Goal: Task Accomplishment & Management: Manage account settings

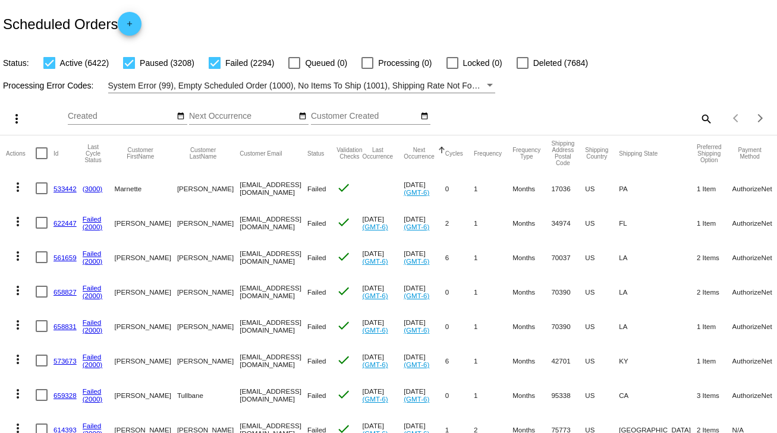
click at [702, 123] on mat-icon "search" at bounding box center [705, 118] width 14 height 18
click at [557, 119] on input "Search" at bounding box center [616, 117] width 194 height 10
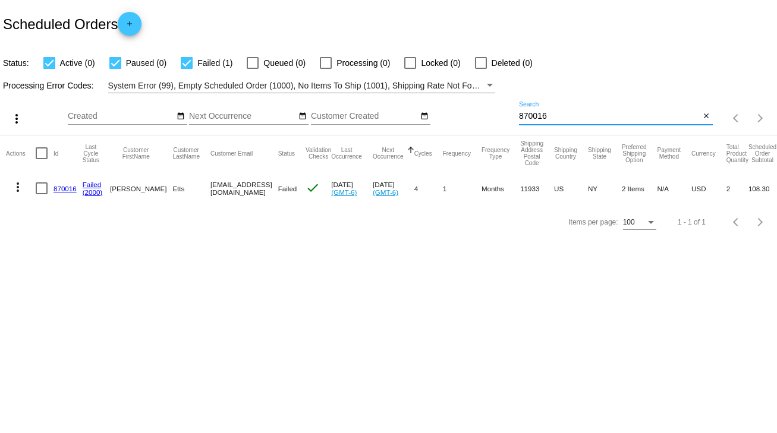
type input "870016"
click at [63, 188] on link "870016" at bounding box center [64, 189] width 23 height 8
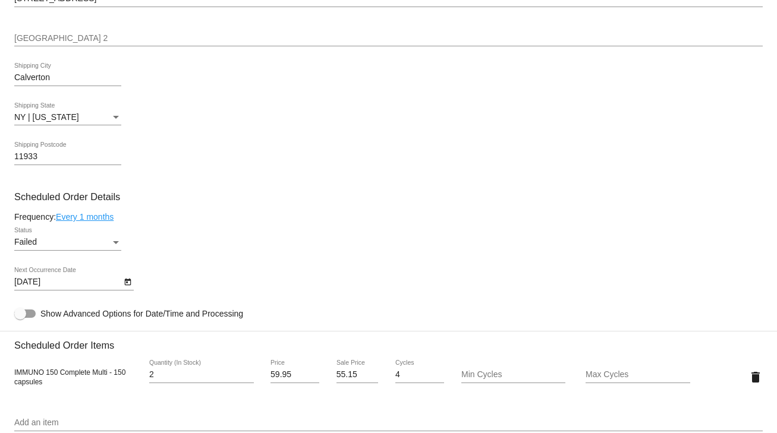
scroll to position [570, 0]
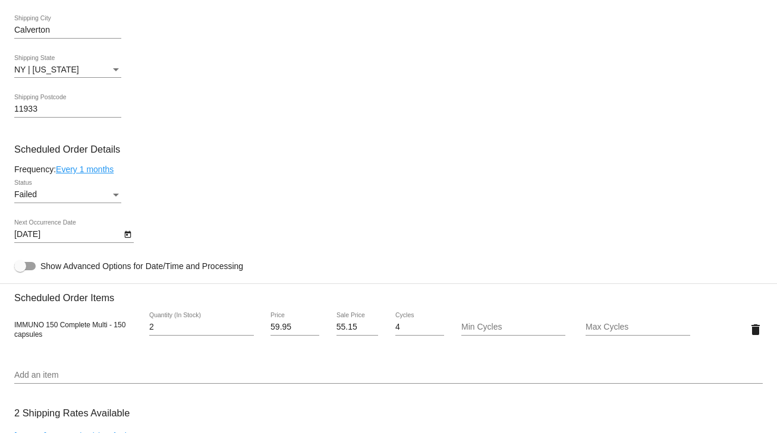
click at [116, 197] on div "Status" at bounding box center [116, 195] width 6 height 3
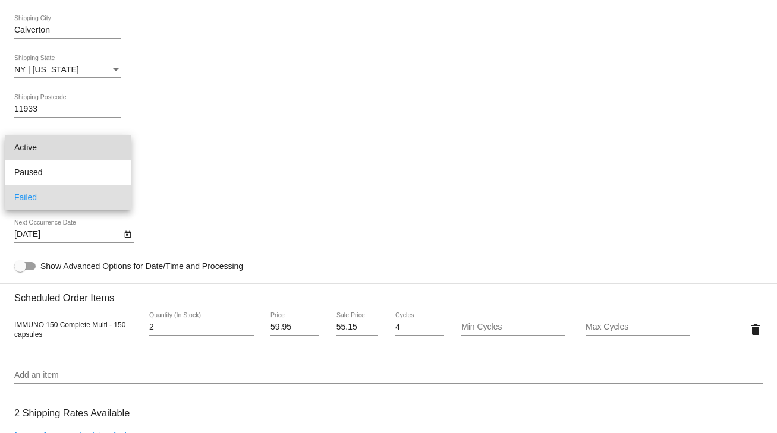
click at [48, 152] on span "Active" at bounding box center [67, 147] width 107 height 25
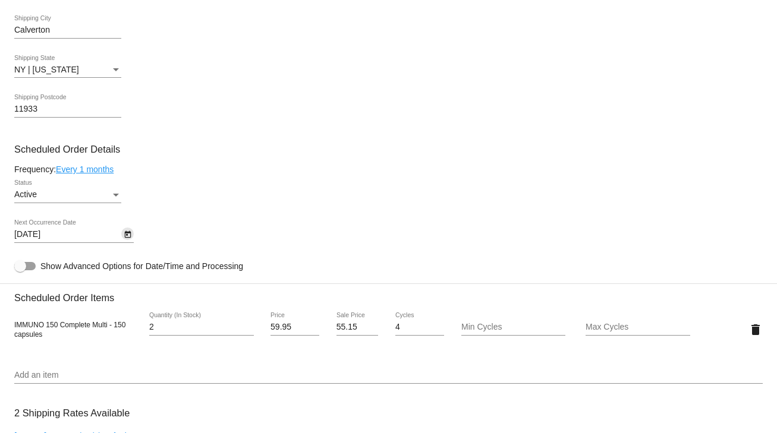
click at [127, 235] on icon "Open calendar" at bounding box center [127, 234] width 7 height 7
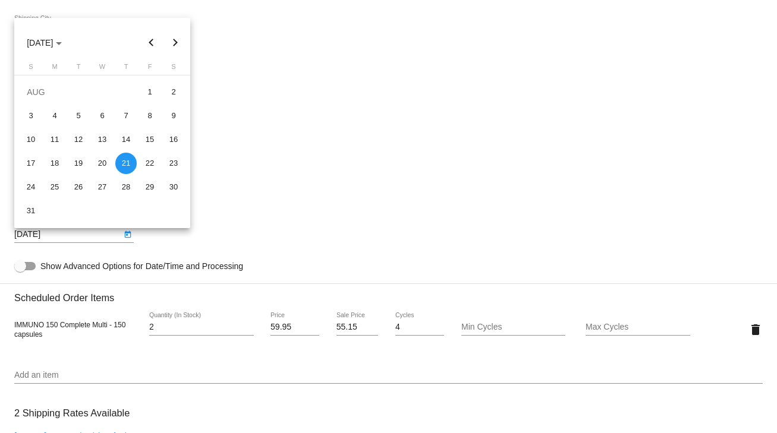
click at [176, 46] on button "Next month" at bounding box center [175, 43] width 24 height 24
click at [170, 187] on div "27" at bounding box center [173, 186] width 21 height 21
type input "9/27/2025"
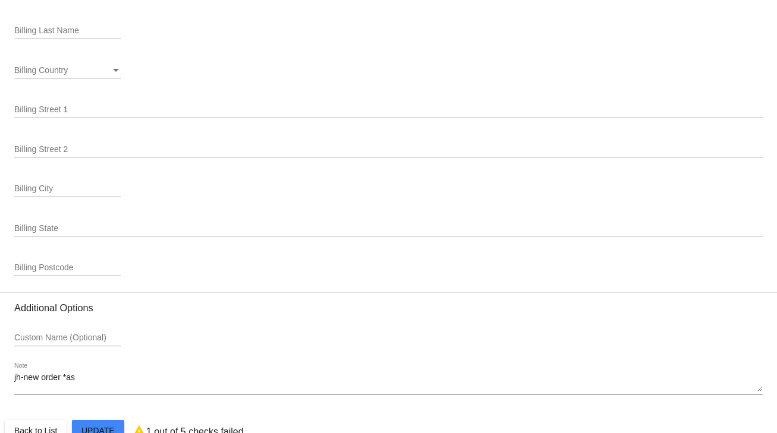
scroll to position [1553, 0]
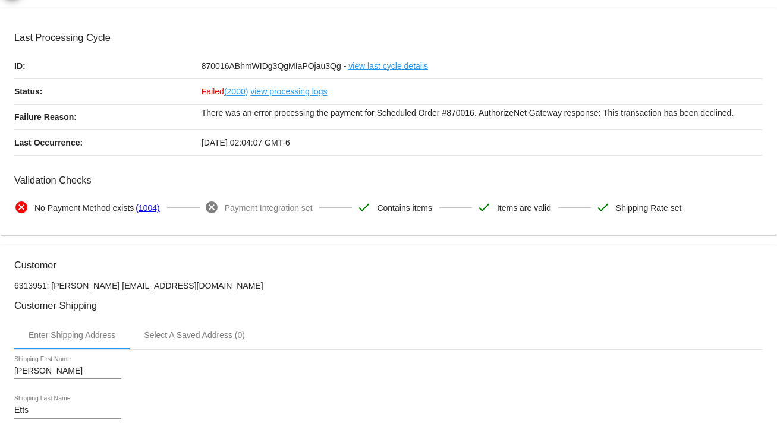
scroll to position [0, 0]
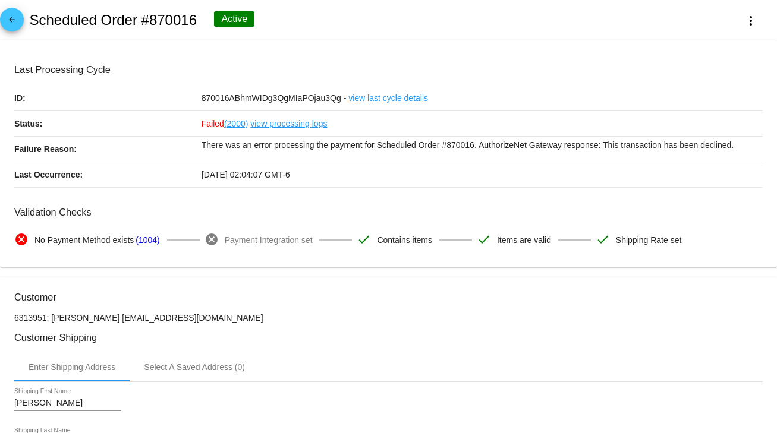
drag, startPoint x: 94, startPoint y: 318, endPoint x: 181, endPoint y: 316, distance: 87.4
click at [181, 316] on p "6313951: Steven Etts ettssteven@yahoo.com" at bounding box center [388, 318] width 748 height 10
copy p "ettssteven@yahoo.com"
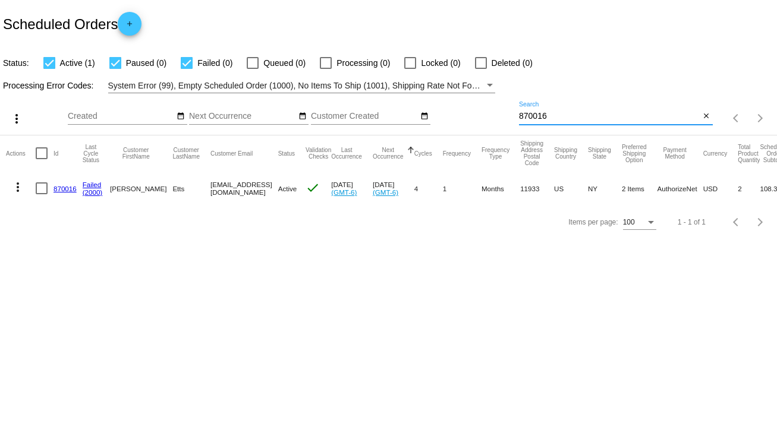
drag, startPoint x: 570, startPoint y: 116, endPoint x: 506, endPoint y: 123, distance: 63.9
click at [506, 123] on div "more_vert Sep Jan Feb Mar [DATE]" at bounding box center [388, 114] width 777 height 42
click at [64, 188] on link "870016" at bounding box center [64, 189] width 23 height 8
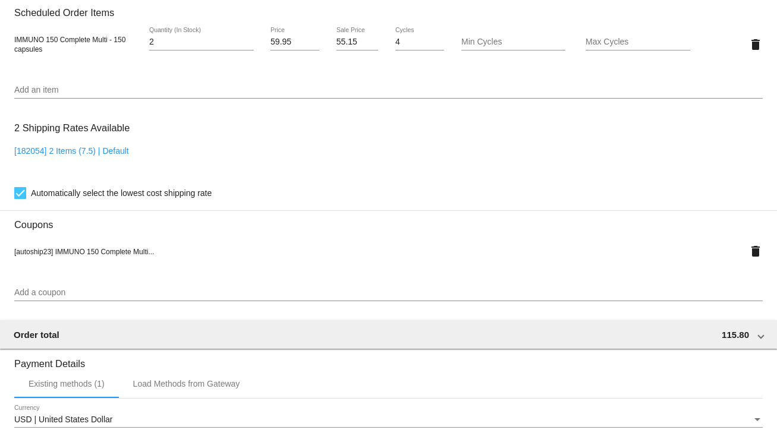
scroll to position [1078, 0]
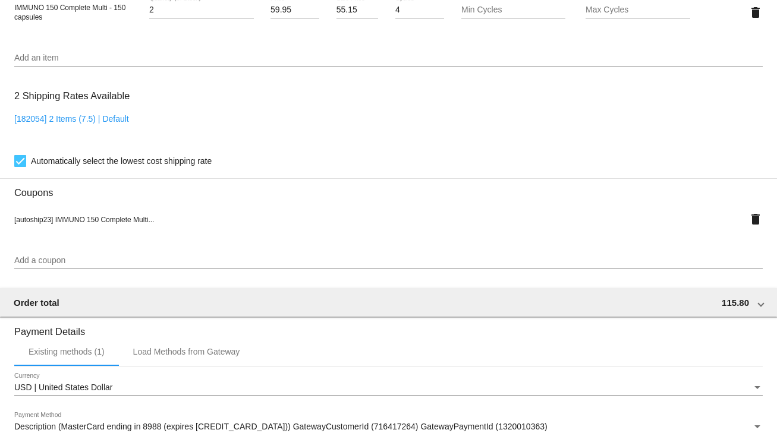
scroll to position [745, 0]
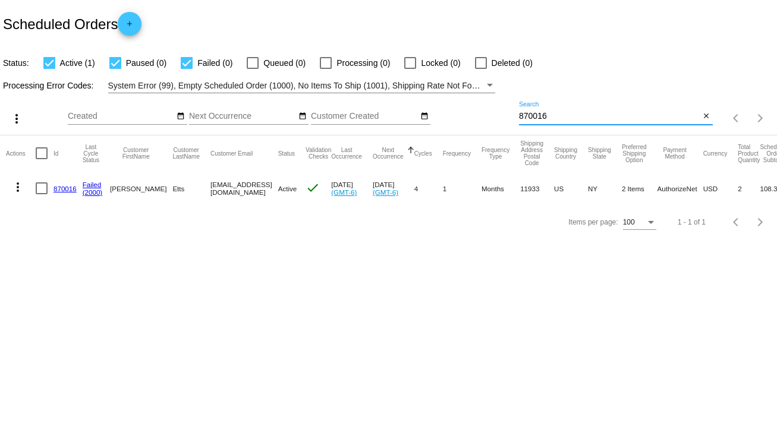
drag, startPoint x: 561, startPoint y: 116, endPoint x: 500, endPoint y: 117, distance: 61.2
click at [500, 117] on div "more_vert Sep Jan Feb Mar [DATE]" at bounding box center [388, 114] width 777 height 42
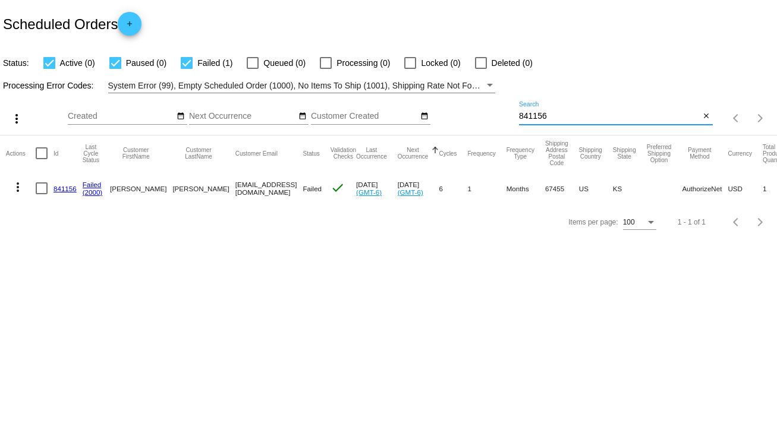
type input "841156"
click at [62, 188] on link "841156" at bounding box center [64, 189] width 23 height 8
drag, startPoint x: 553, startPoint y: 116, endPoint x: 490, endPoint y: 121, distance: 63.8
click at [490, 121] on div "more_vert Sep Jan Feb Mar [DATE]" at bounding box center [388, 114] width 777 height 42
type input "782242"
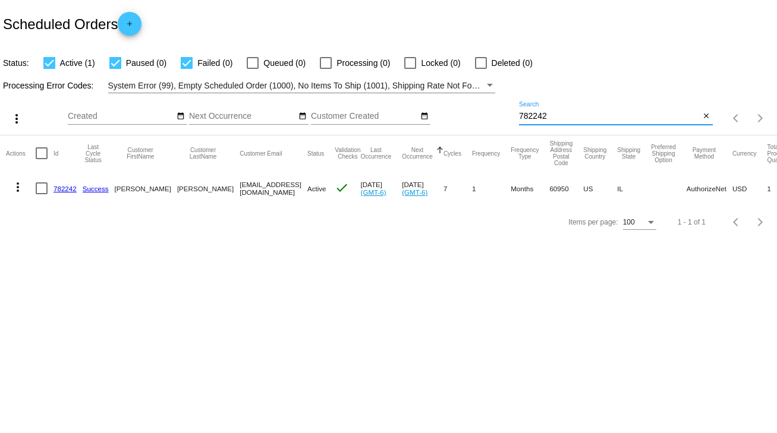
click at [65, 188] on link "782242" at bounding box center [64, 189] width 23 height 8
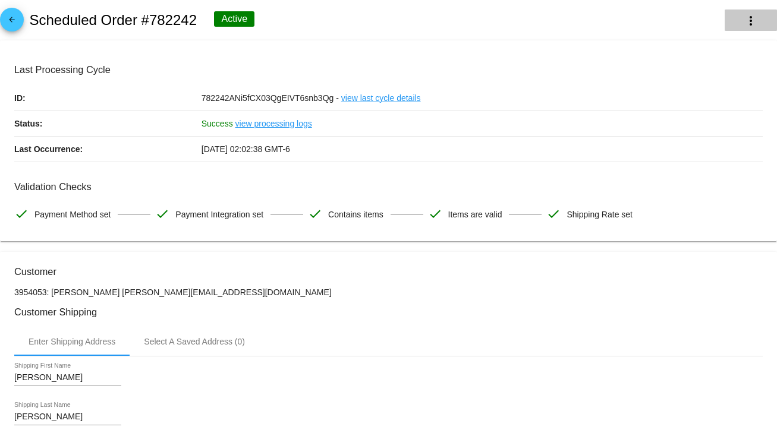
click at [743, 19] on mat-icon "more_vert" at bounding box center [750, 21] width 14 height 14
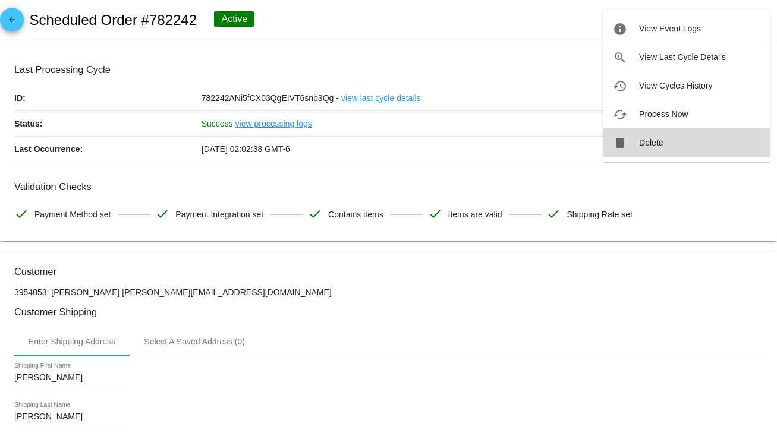
click at [661, 143] on span "Delete" at bounding box center [651, 143] width 24 height 10
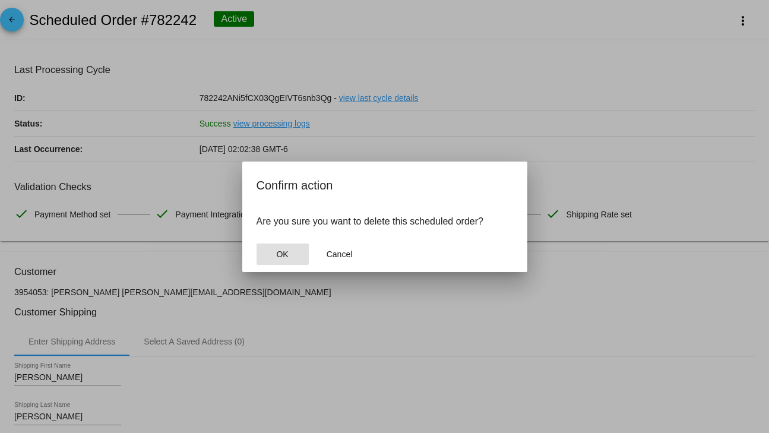
click at [276, 253] on button "OK" at bounding box center [283, 254] width 52 height 21
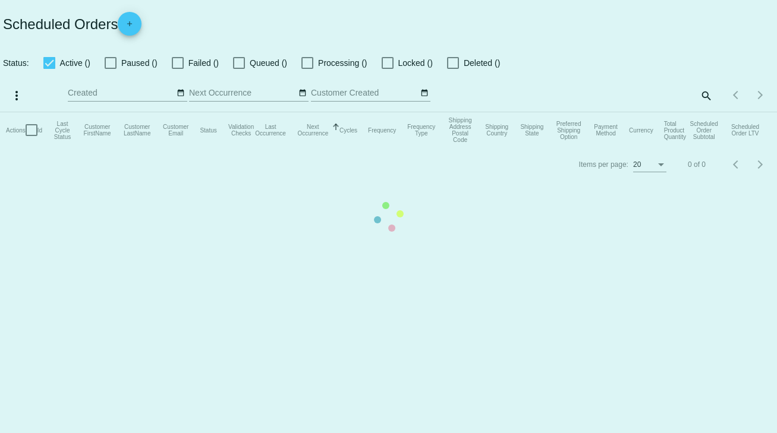
checkbox input "true"
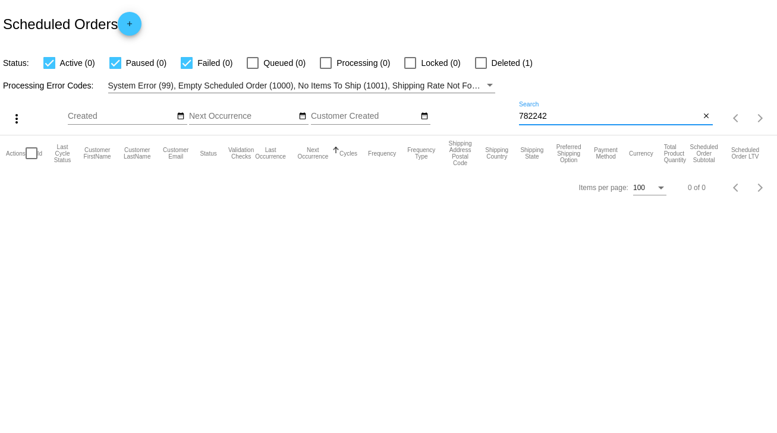
drag, startPoint x: 557, startPoint y: 113, endPoint x: 483, endPoint y: 112, distance: 74.3
click at [483, 112] on div "more_vert Sep Jan Feb Mar [DATE]" at bounding box center [388, 114] width 777 height 42
type input "628129"
